Goal: Transaction & Acquisition: Purchase product/service

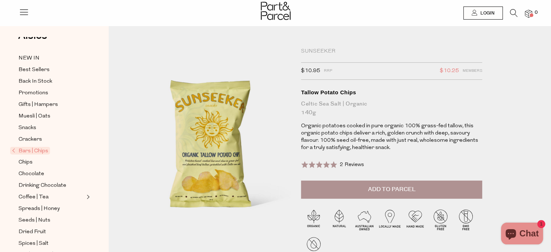
click at [385, 190] on span "Add to Parcel" at bounding box center [391, 189] width 47 height 8
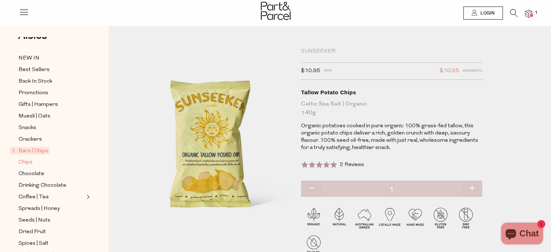
click at [28, 161] on span "Chips" at bounding box center [25, 162] width 14 height 9
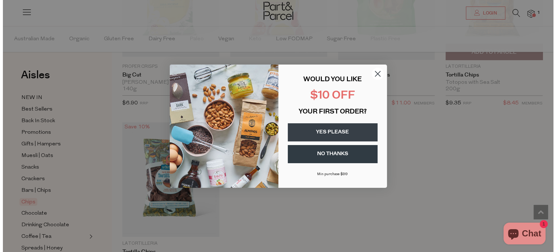
scroll to position [733, 0]
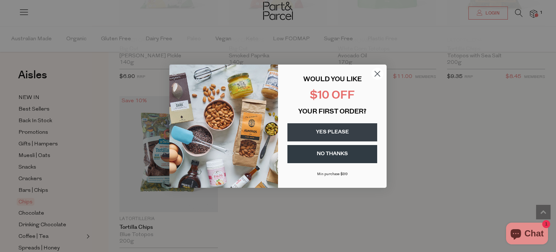
click at [377, 76] on circle "Close dialog" at bounding box center [378, 73] width 12 height 12
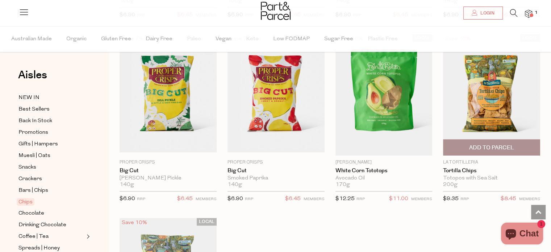
scroll to position [604, 0]
click at [483, 103] on img at bounding box center [491, 95] width 97 height 114
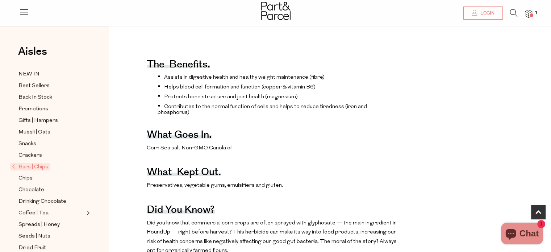
scroll to position [263, 0]
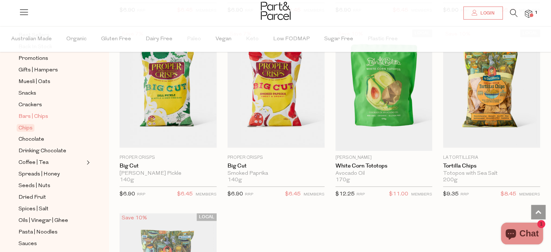
scroll to position [75, 0]
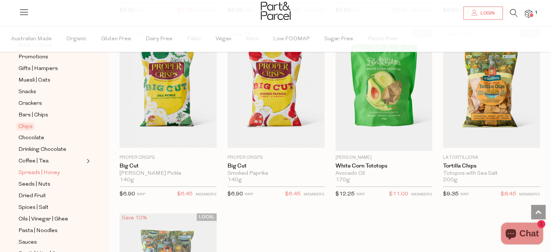
click at [32, 168] on span "Spreads | Honey" at bounding box center [38, 172] width 41 height 9
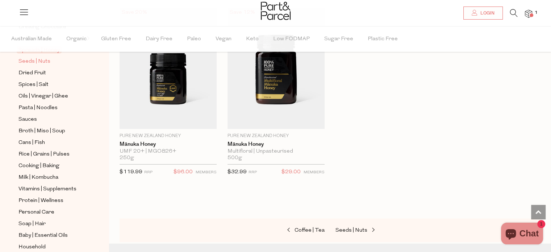
scroll to position [198, 0]
click at [35, 179] on span "Milk | Kombucha" at bounding box center [38, 178] width 40 height 9
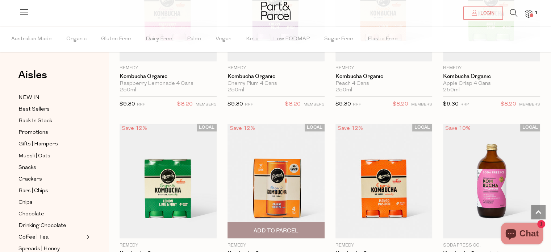
scroll to position [1236, 0]
